Goal: Navigation & Orientation: Find specific page/section

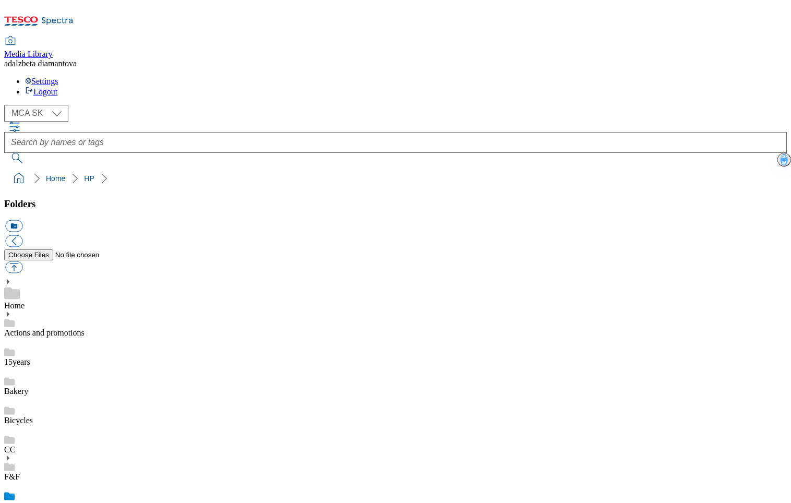
select select "flare-mca-sk"
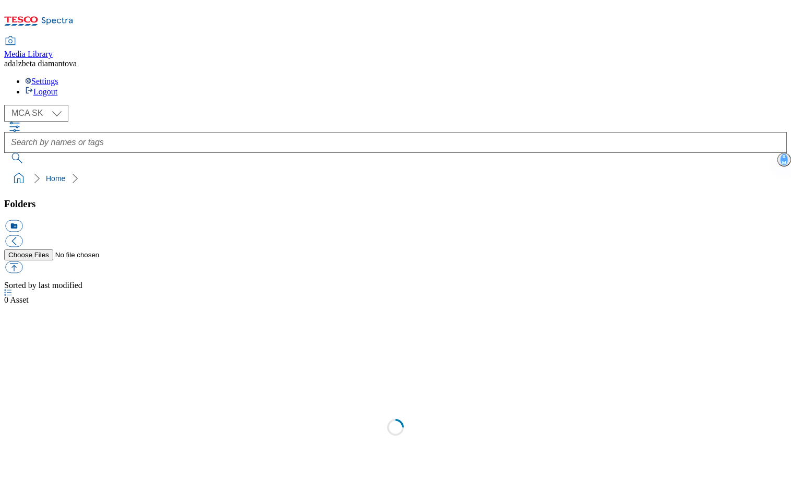
select select "flare-mca-sk"
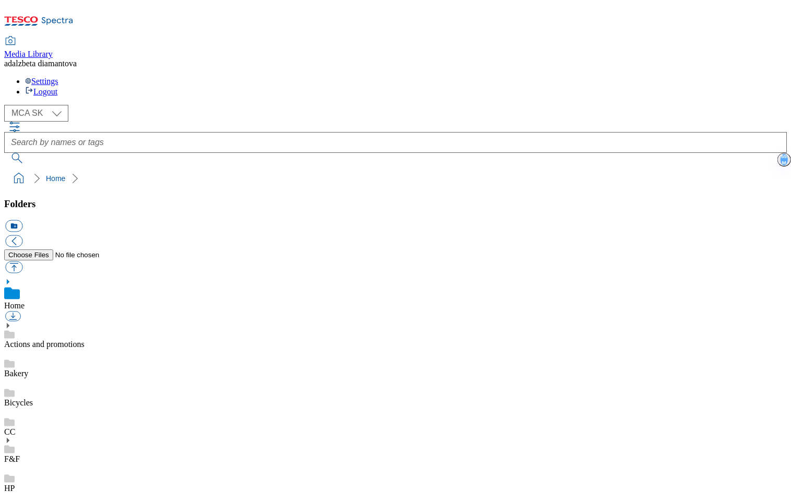
click at [15, 484] on link "HP" at bounding box center [9, 488] width 10 height 9
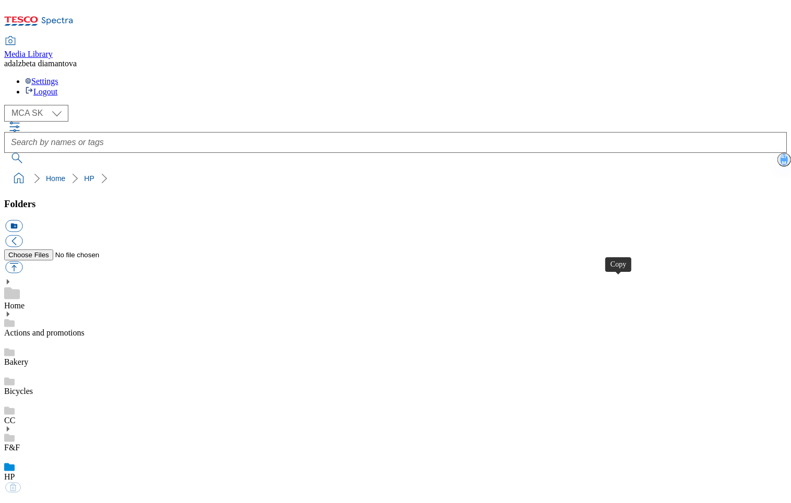
drag, startPoint x: 370, startPoint y: 453, endPoint x: 377, endPoint y: 409, distance: 44.4
